Goal: Task Accomplishment & Management: Use online tool/utility

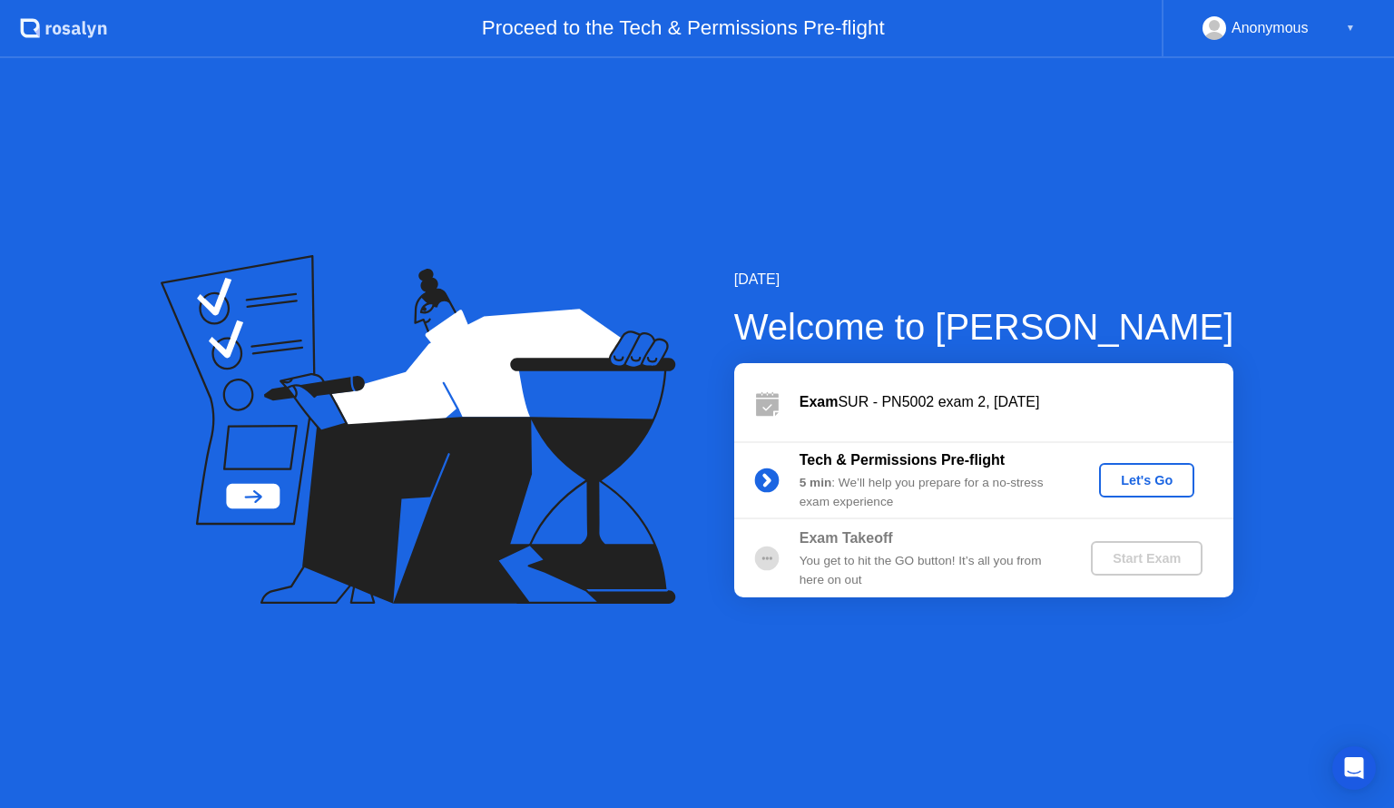
click at [1153, 479] on div "Let's Go" at bounding box center [1147, 480] width 81 height 15
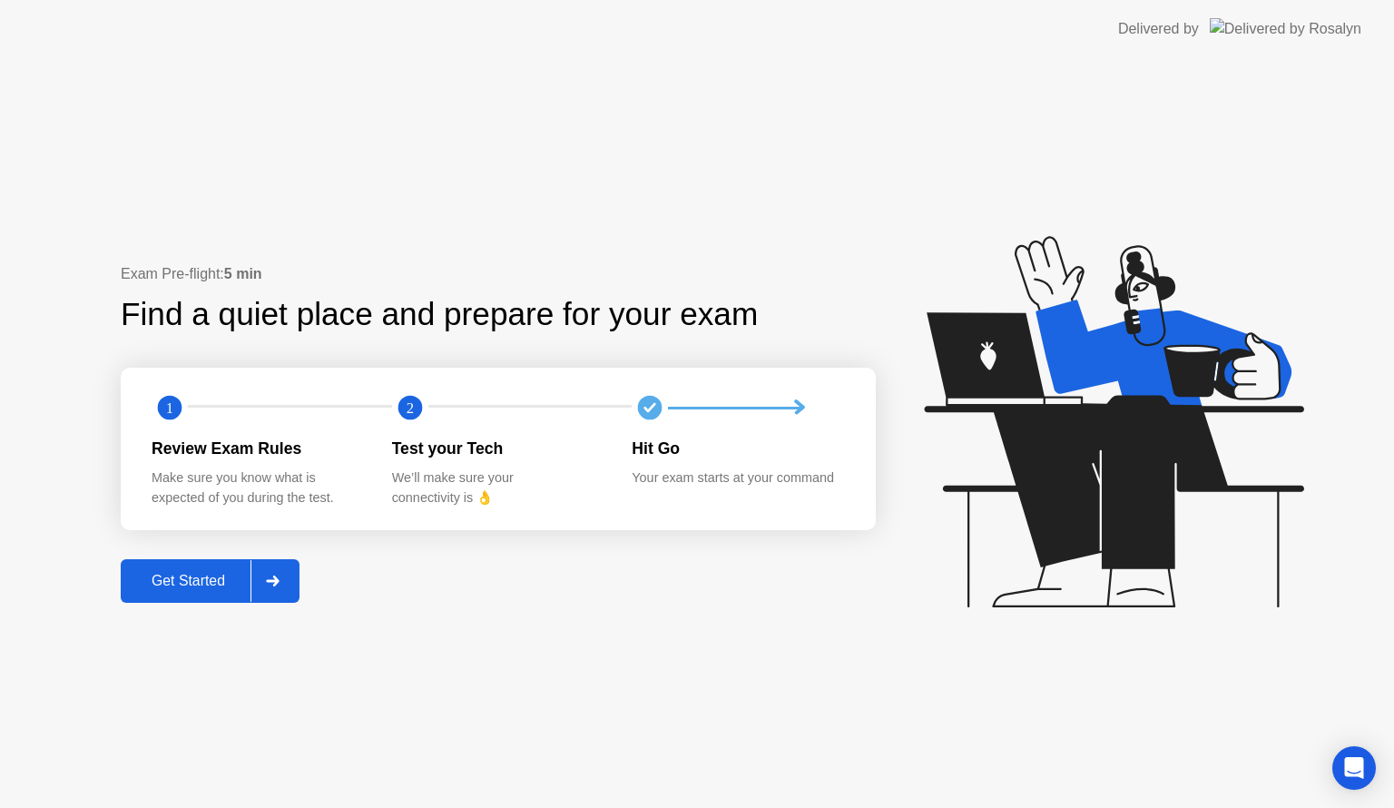
click at [200, 580] on div "Get Started" at bounding box center [188, 581] width 124 height 16
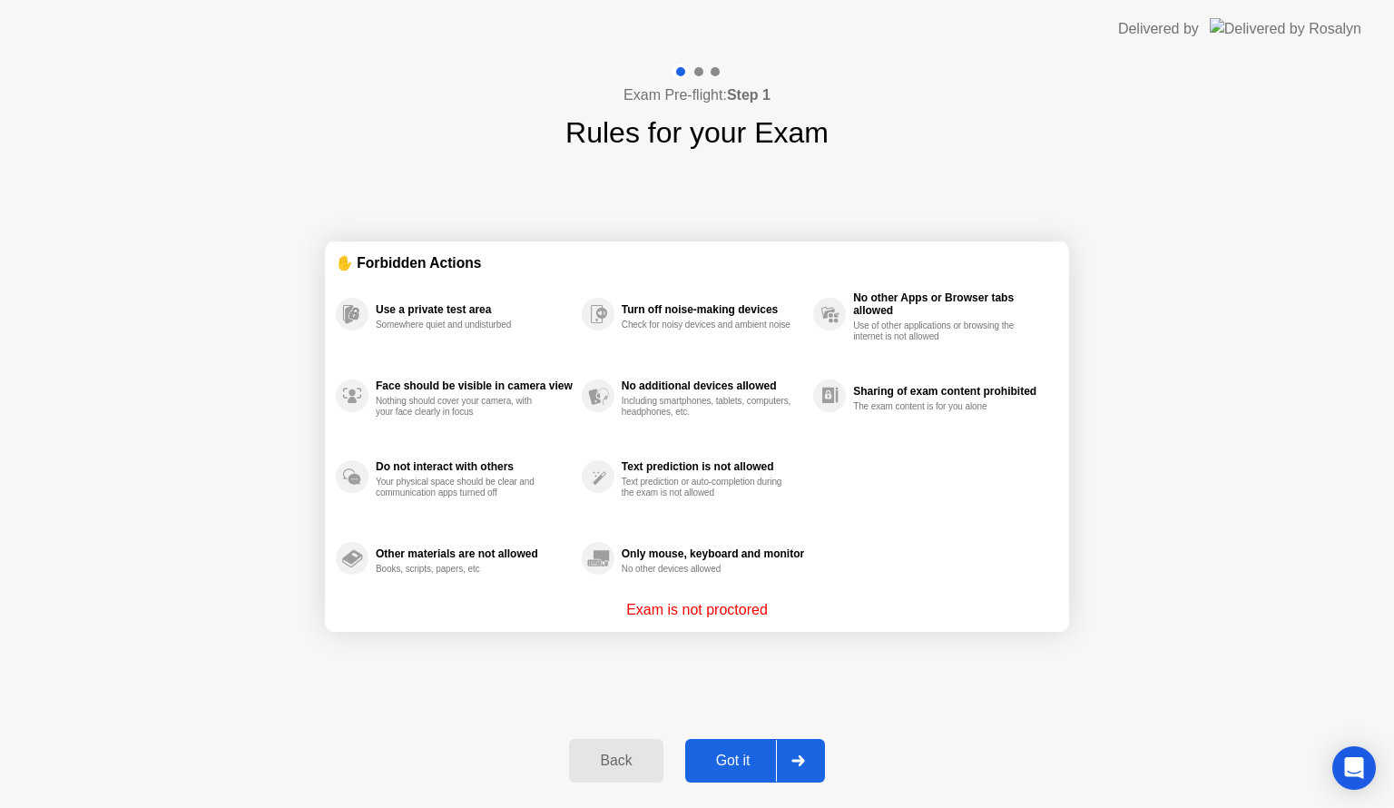
click at [739, 769] on div "Got it" at bounding box center [733, 761] width 85 height 16
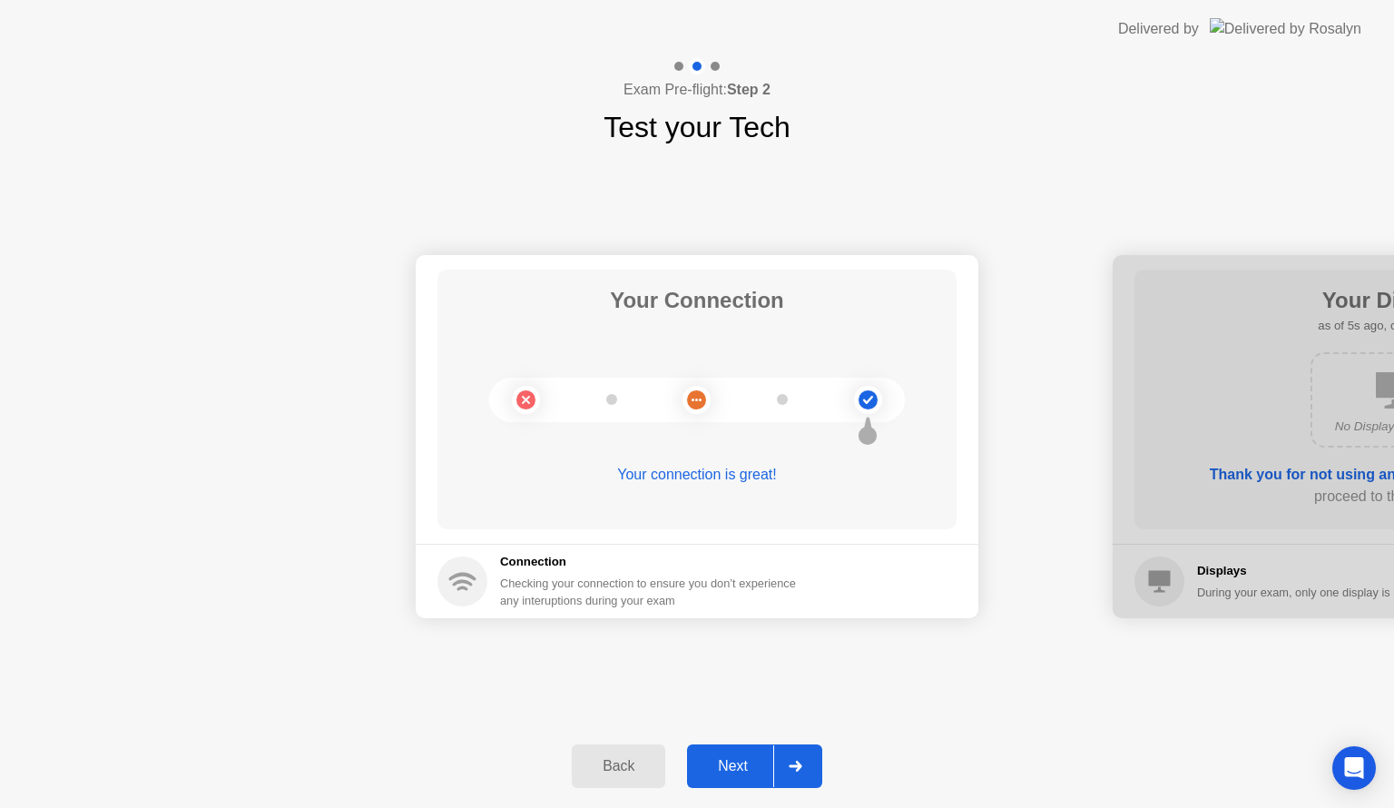
click at [741, 778] on button "Next" at bounding box center [754, 766] width 135 height 44
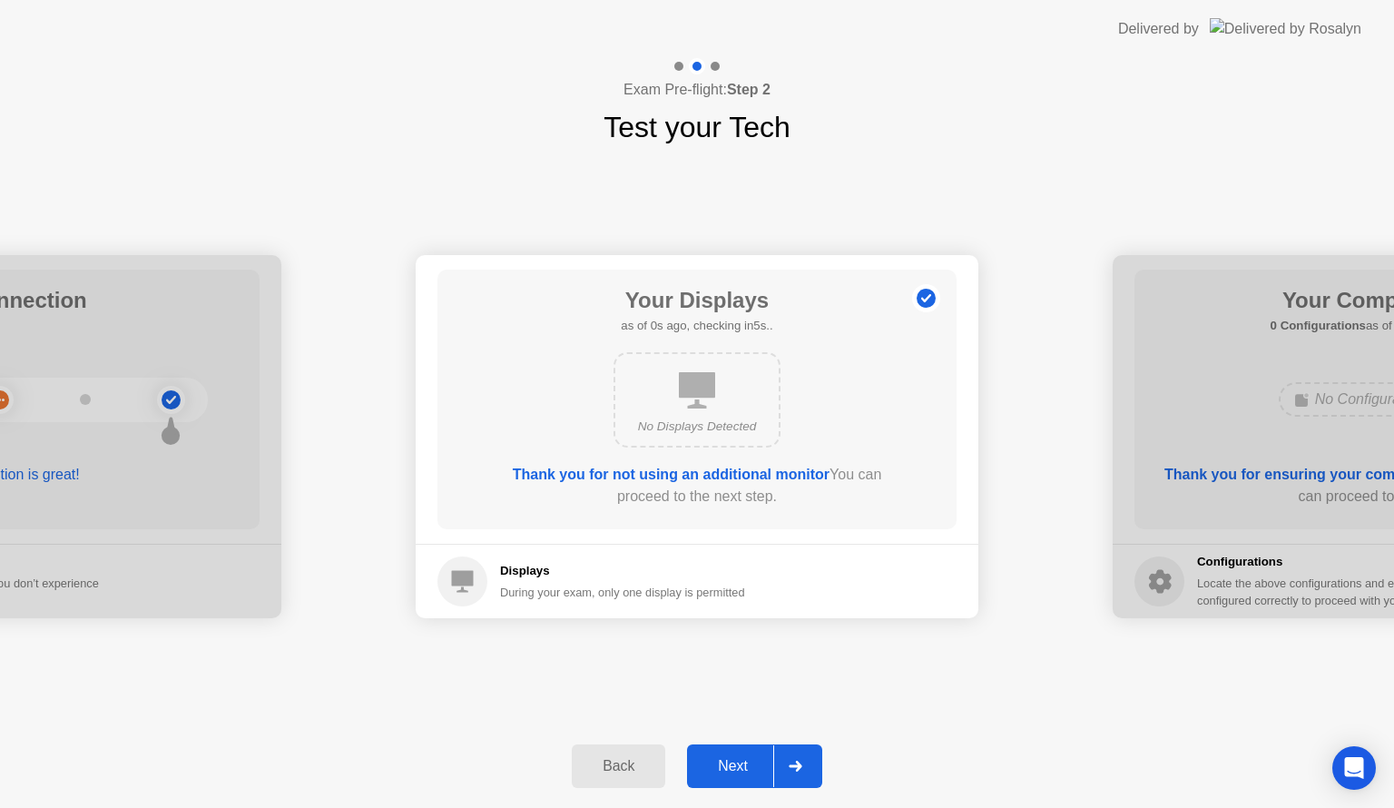
click at [741, 778] on button "Next" at bounding box center [754, 766] width 135 height 44
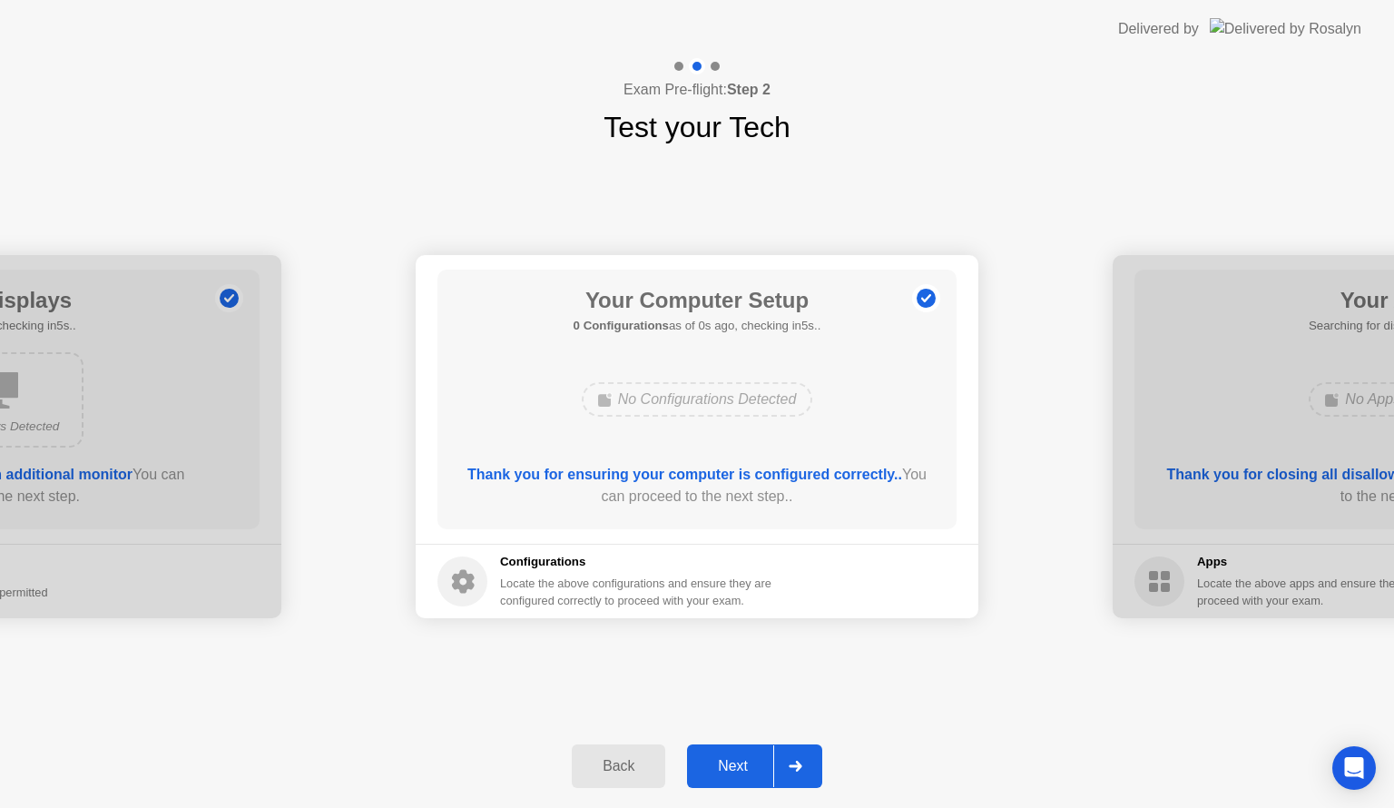
click at [741, 778] on button "Next" at bounding box center [754, 766] width 135 height 44
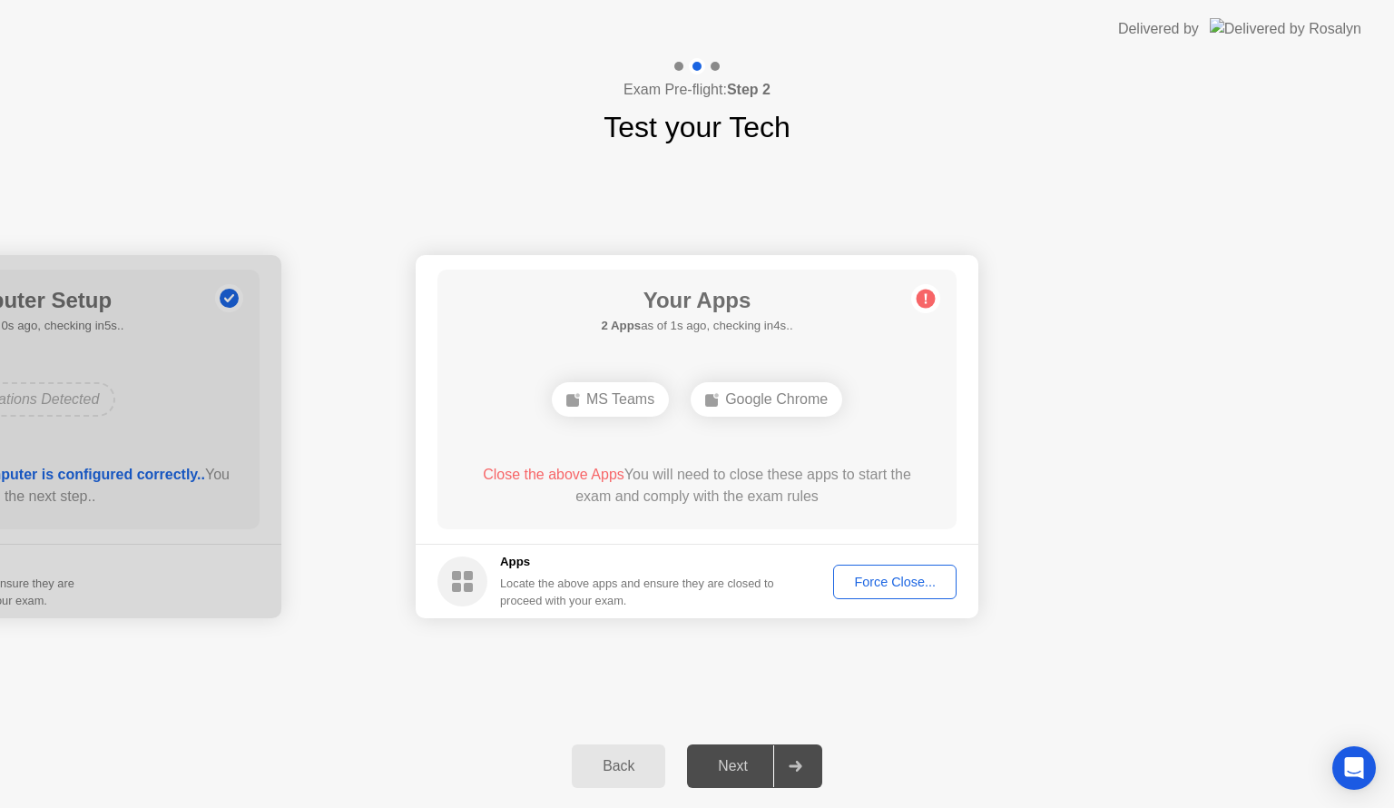
click at [921, 575] on div "Force Close..." at bounding box center [895, 582] width 111 height 15
click at [892, 593] on button "Force Close..." at bounding box center [894, 582] width 123 height 34
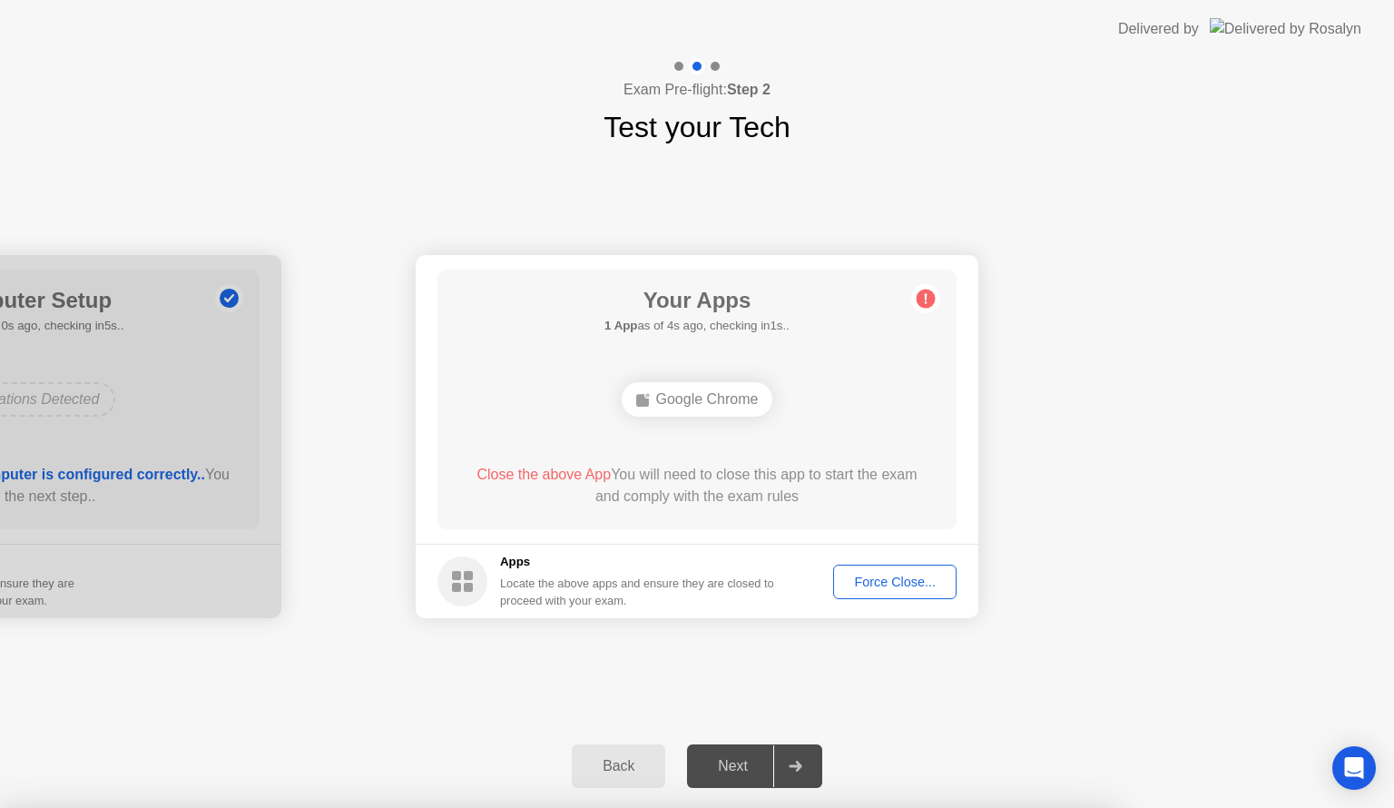
click at [918, 583] on div "Force Close..." at bounding box center [895, 582] width 111 height 15
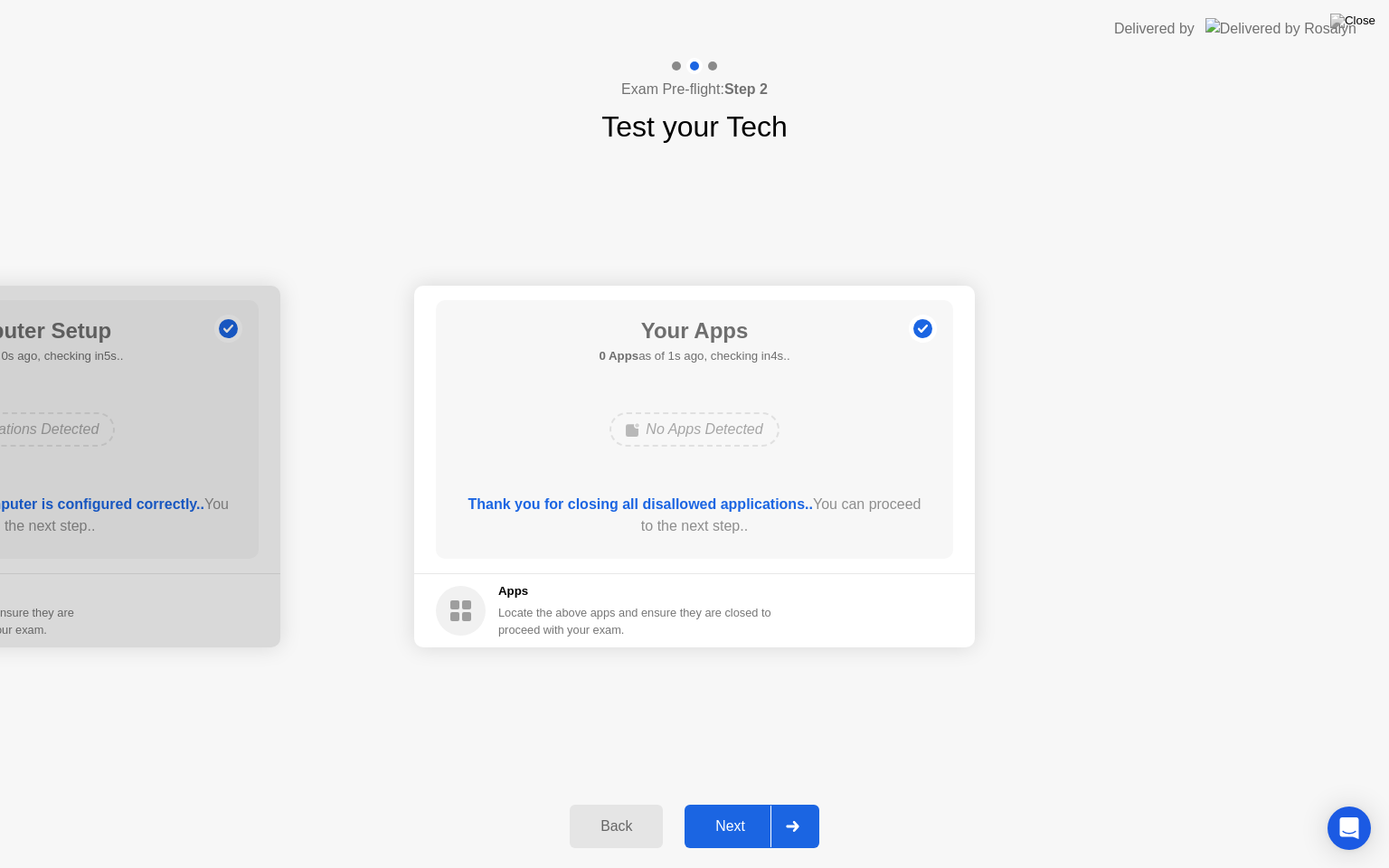
click at [738, 804] on div "Next" at bounding box center [730, 826] width 81 height 16
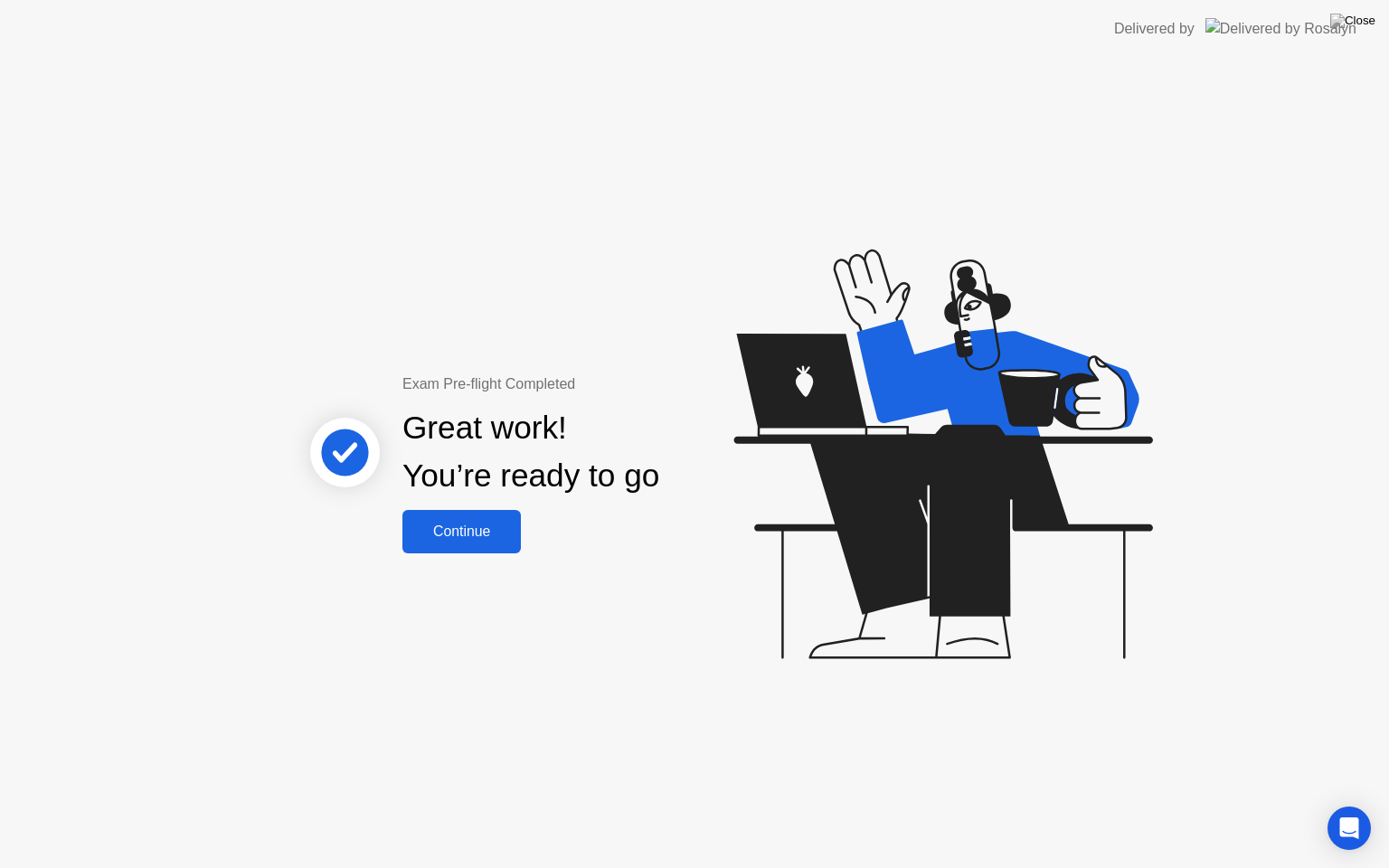
click at [455, 536] on div "Continue" at bounding box center [461, 532] width 108 height 16
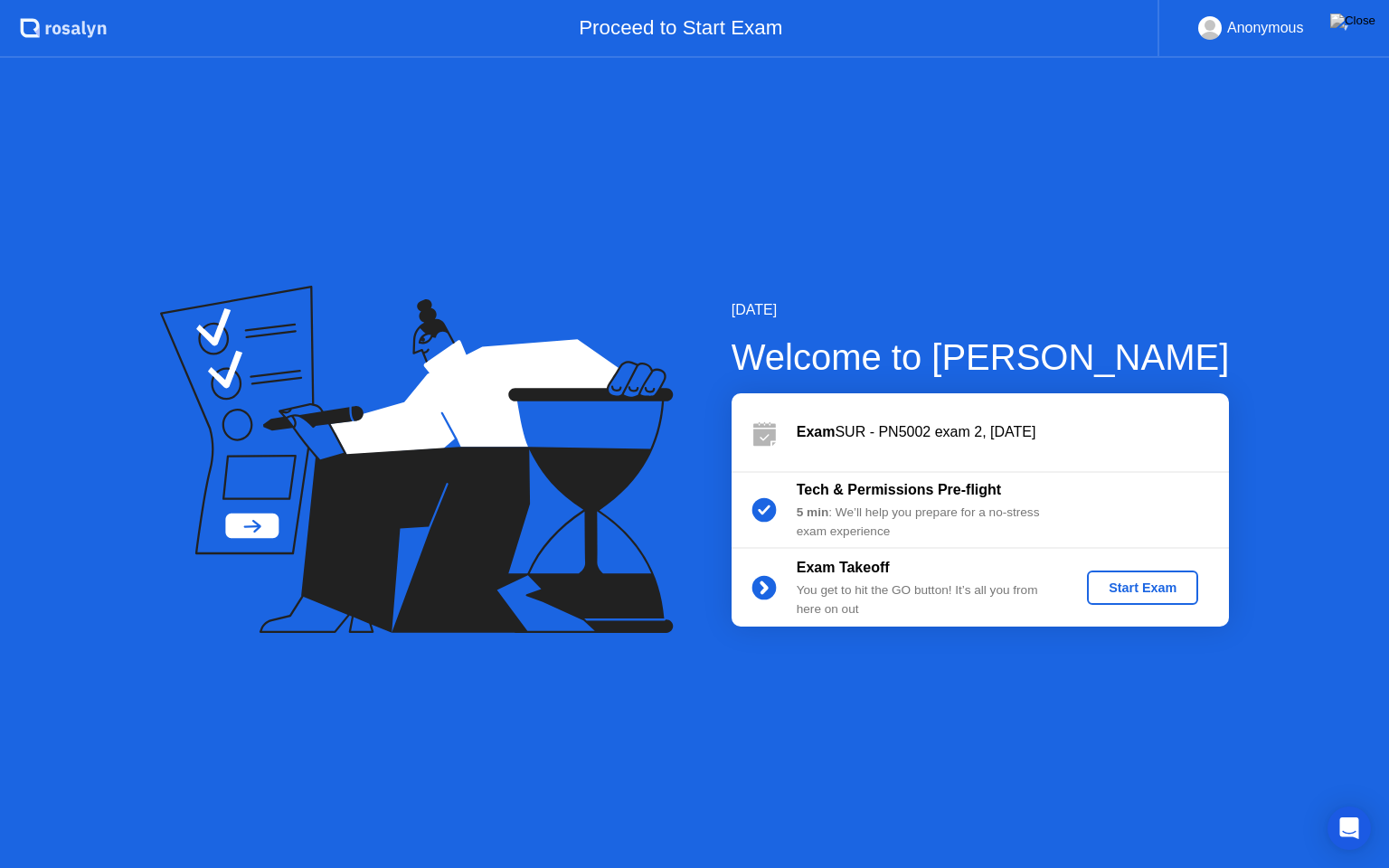
click at [1117, 584] on div "Start Exam" at bounding box center [1142, 588] width 97 height 15
